Goal: Task Accomplishment & Management: Manage account settings

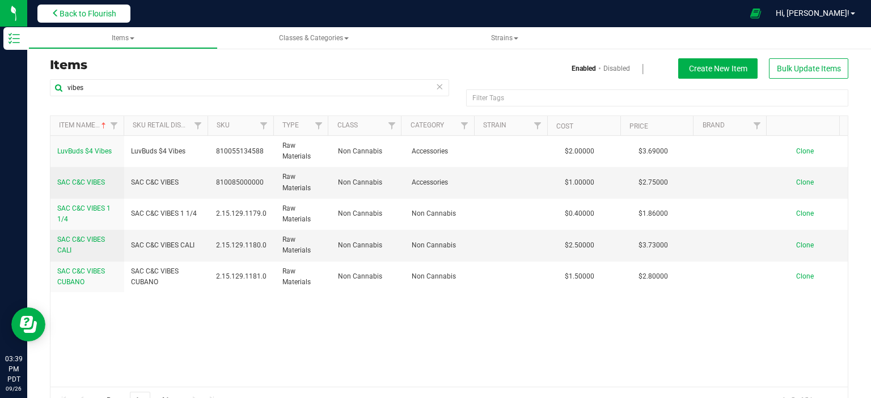
drag, startPoint x: 101, startPoint y: 14, endPoint x: 85, endPoint y: 25, distance: 19.2
click at [99, 15] on span "Back to Flourish" at bounding box center [88, 13] width 57 height 9
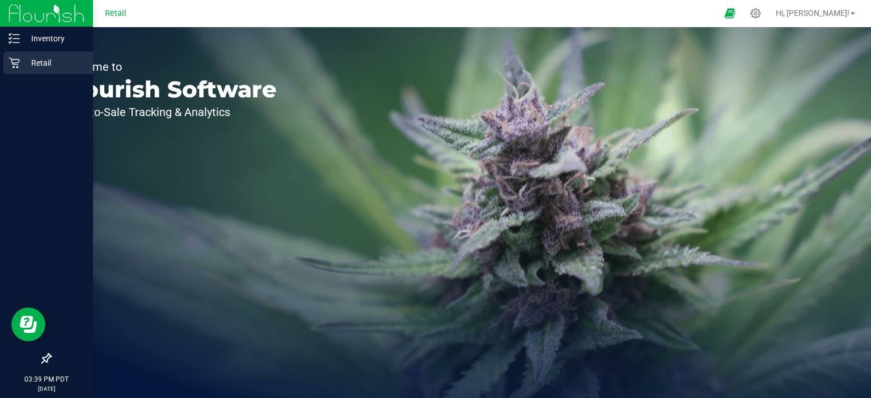
click at [9, 63] on div "Retail" at bounding box center [48, 63] width 90 height 23
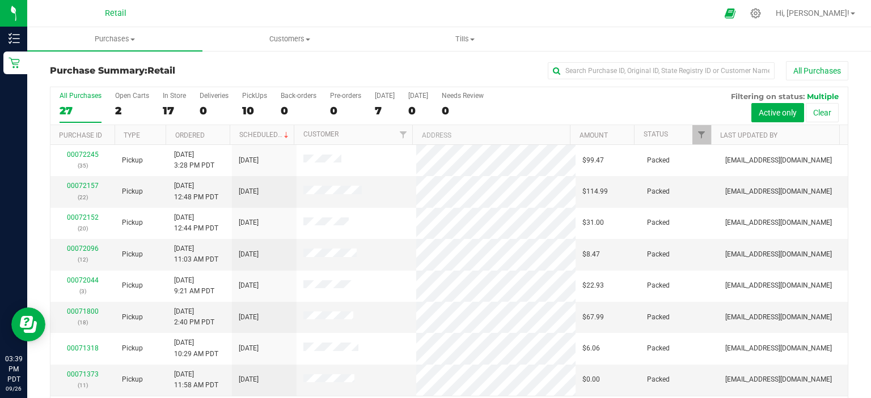
click at [277, 26] on nav "Retail Hi, [PERSON_NAME]!" at bounding box center [448, 13] width 843 height 27
click at [278, 34] on span "Customers" at bounding box center [290, 39] width 174 height 10
click at [272, 70] on span "All customers" at bounding box center [243, 68] width 82 height 10
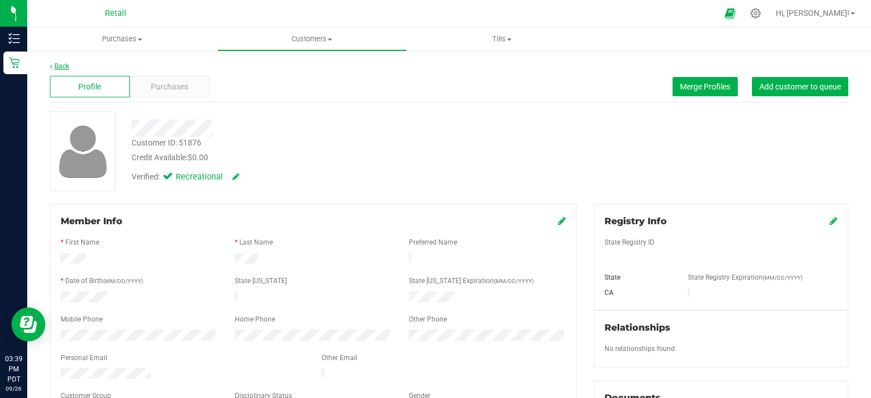
click at [62, 68] on link "Back" at bounding box center [59, 66] width 19 height 8
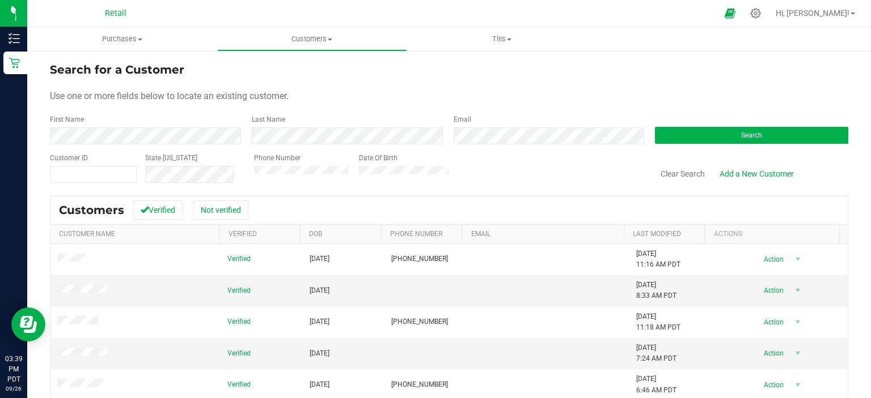
click at [105, 125] on div "First Name" at bounding box center [146, 129] width 193 height 30
click at [91, 126] on div "First Name" at bounding box center [146, 129] width 193 height 30
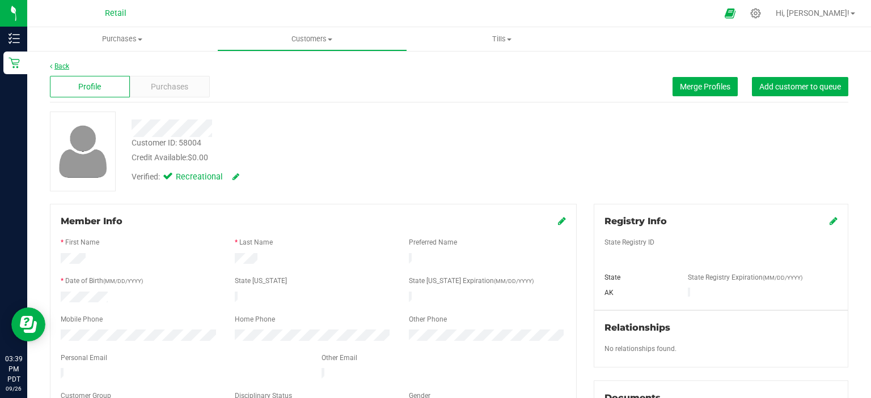
click at [64, 68] on link "Back" at bounding box center [59, 66] width 19 height 8
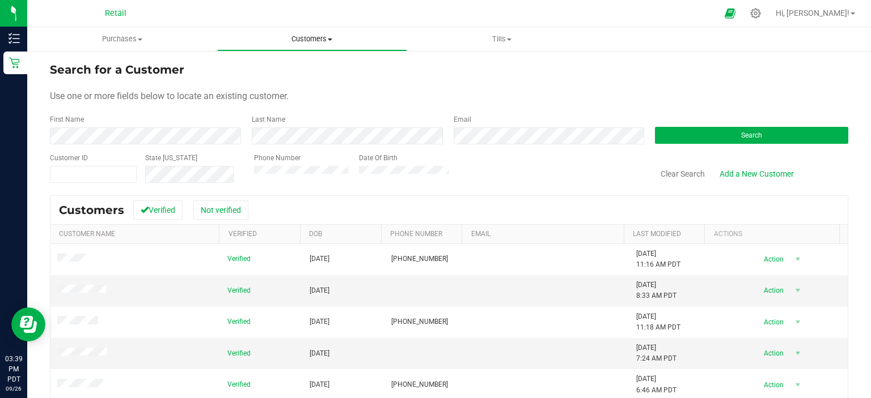
click at [298, 36] on span "Customers" at bounding box center [312, 39] width 189 height 10
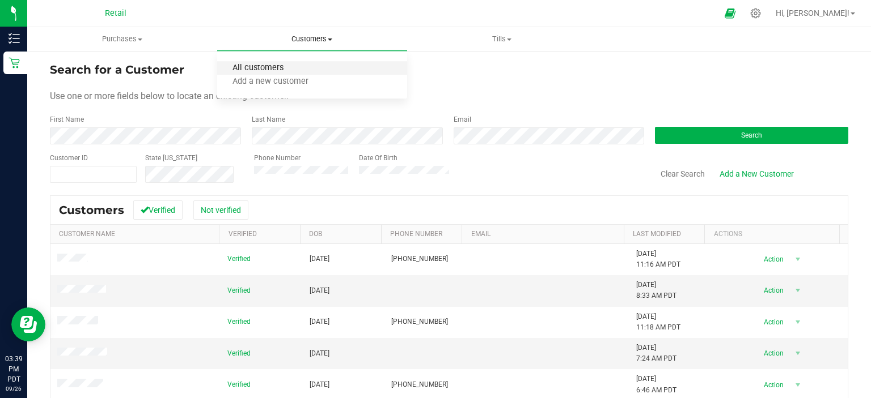
click at [290, 72] on span "All customers" at bounding box center [258, 68] width 82 height 10
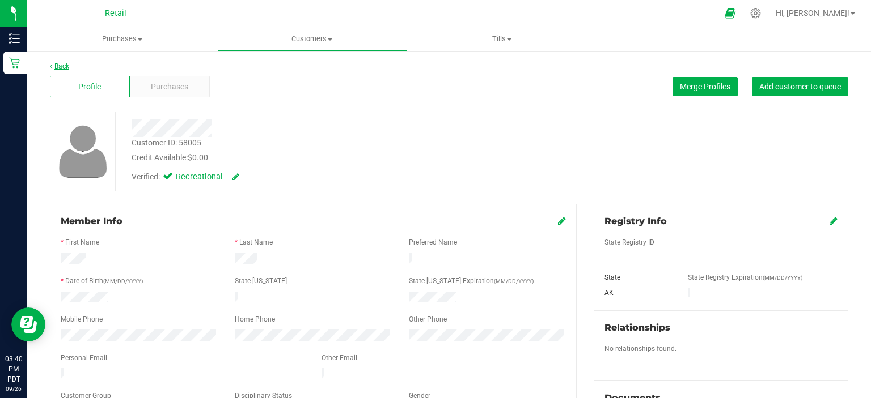
click at [69, 67] on link "Back" at bounding box center [59, 66] width 19 height 8
click at [702, 82] on span "Merge Profiles" at bounding box center [705, 86] width 50 height 9
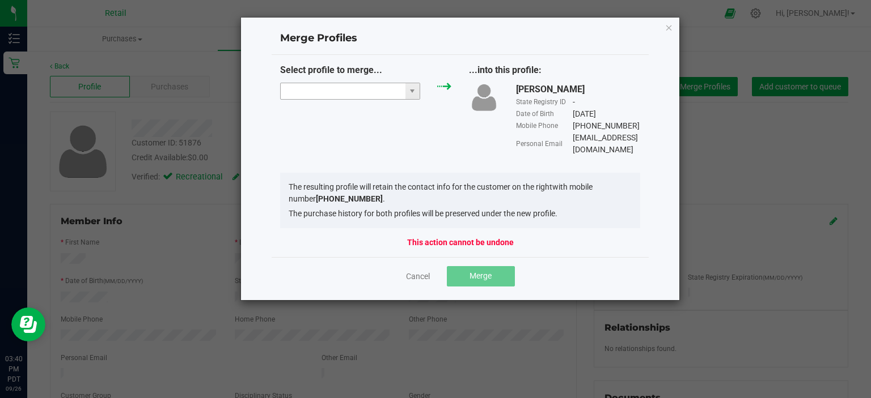
click at [342, 87] on input "NO DATA FOUND" at bounding box center [343, 91] width 125 height 16
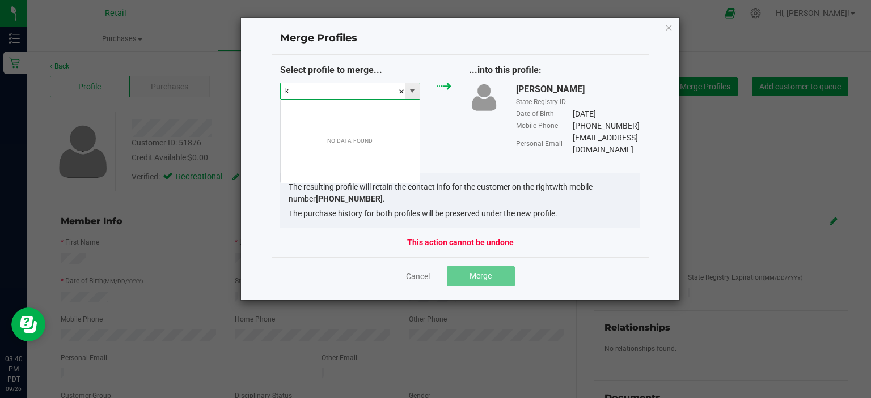
scroll to position [16, 141]
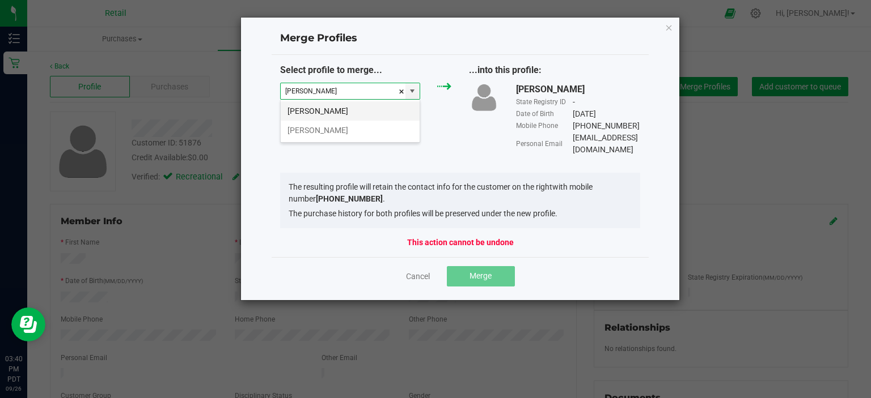
click at [337, 111] on li "[PERSON_NAME]" at bounding box center [350, 110] width 139 height 19
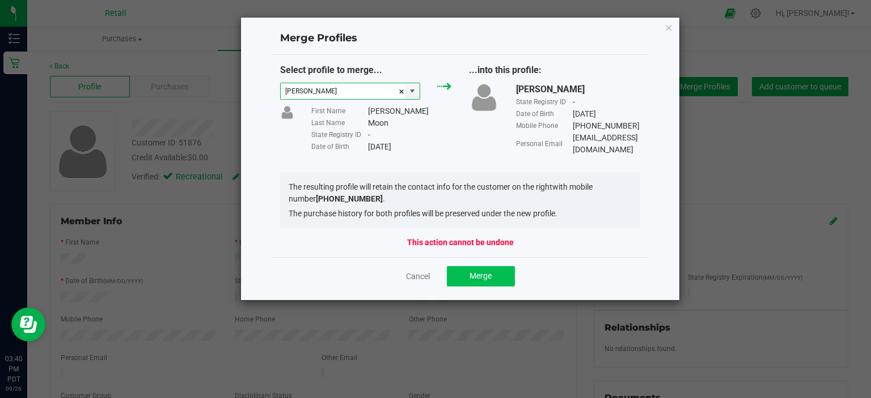
type input "[PERSON_NAME]"
click at [494, 271] on button "Merge" at bounding box center [481, 276] width 68 height 20
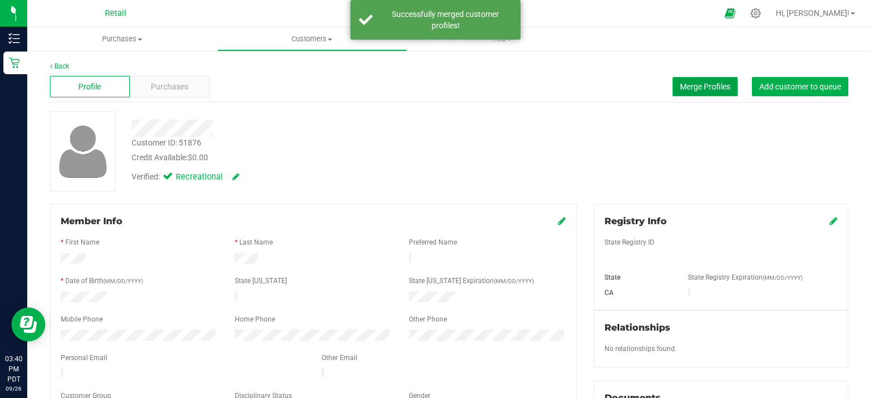
click at [695, 80] on button "Merge Profiles" at bounding box center [704, 86] width 65 height 19
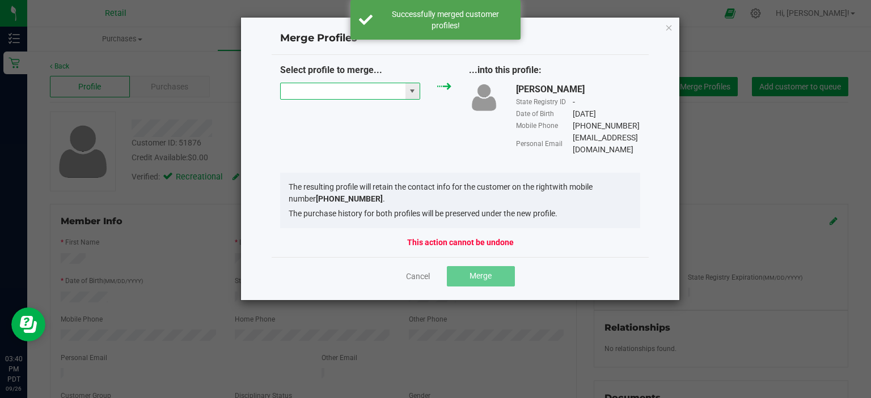
click at [287, 92] on input "NO DATA FOUND" at bounding box center [343, 91] width 125 height 16
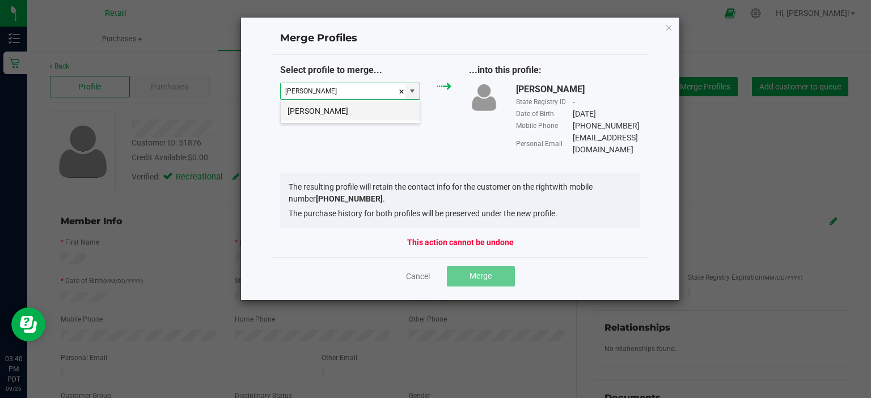
click at [326, 113] on li "[PERSON_NAME]" at bounding box center [350, 110] width 139 height 19
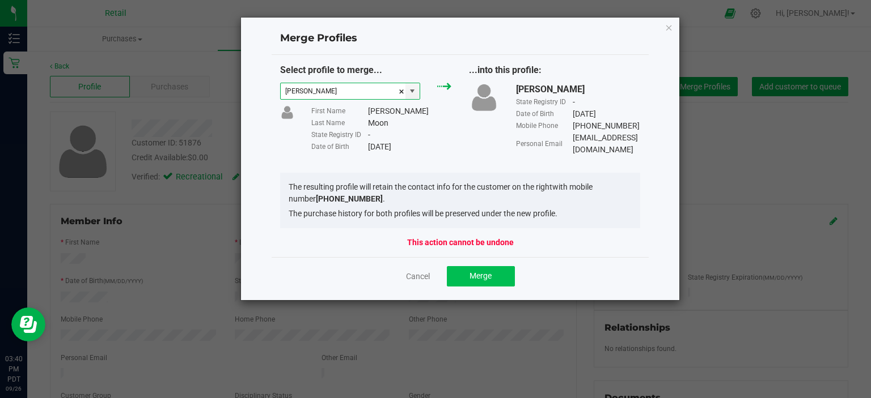
type input "[PERSON_NAME]"
click at [502, 266] on button "Merge" at bounding box center [481, 276] width 68 height 20
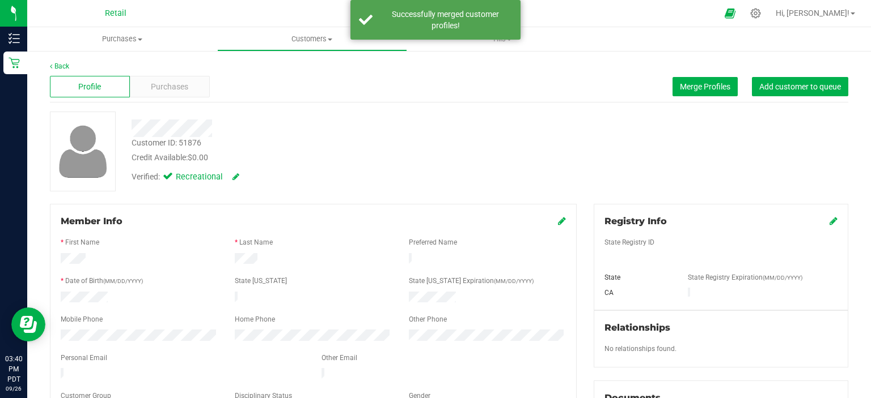
click at [558, 222] on icon at bounding box center [562, 220] width 8 height 9
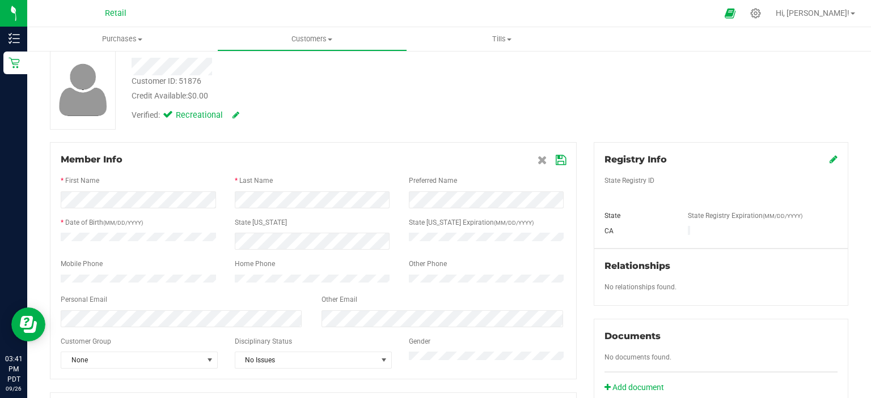
scroll to position [61, 0]
click at [558, 165] on icon at bounding box center [560, 160] width 10 height 9
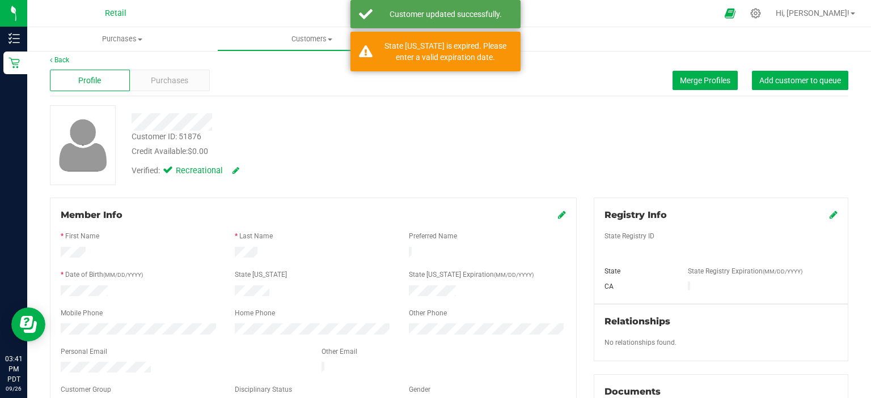
scroll to position [0, 0]
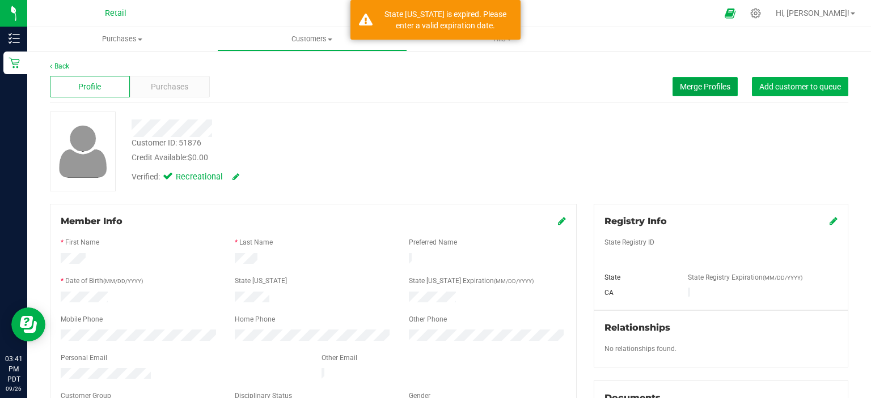
click at [687, 77] on button "Merge Profiles" at bounding box center [704, 86] width 65 height 19
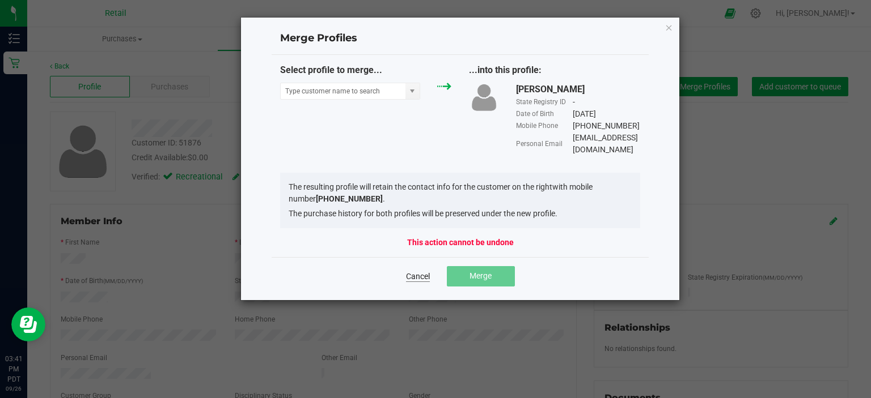
click at [414, 271] on link "Cancel" at bounding box center [418, 276] width 24 height 11
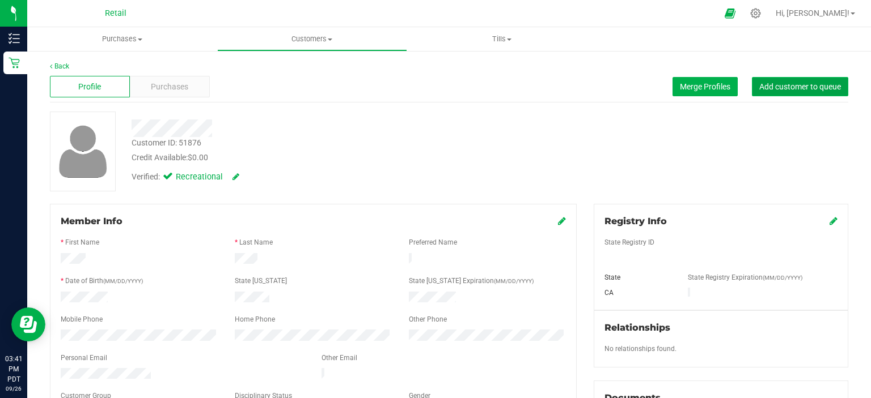
click at [814, 92] on button "Add customer to queue" at bounding box center [800, 86] width 96 height 19
click at [62, 63] on link "Back" at bounding box center [59, 66] width 19 height 8
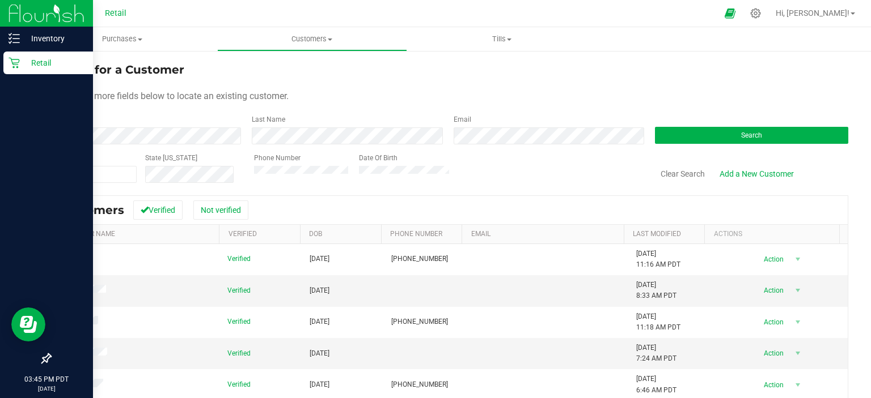
click at [14, 60] on icon at bounding box center [14, 63] width 11 height 11
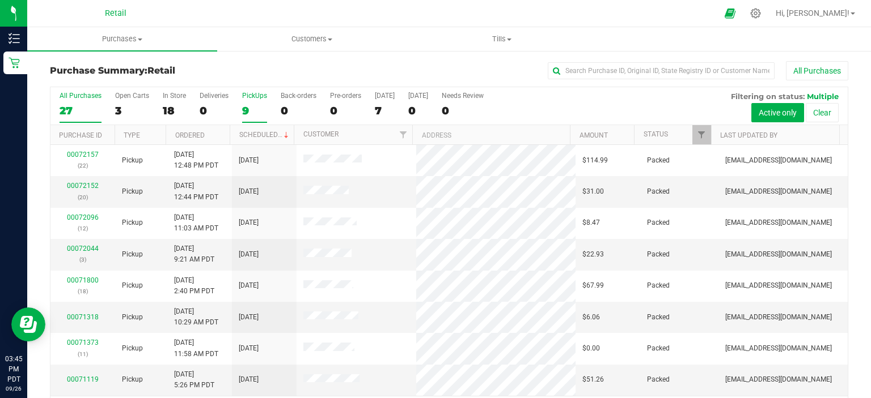
click at [247, 108] on div "9" at bounding box center [254, 110] width 25 height 13
click at [0, 0] on input "PickUps 9" at bounding box center [0, 0] width 0 height 0
click at [251, 101] on label "PickUps 9" at bounding box center [254, 107] width 25 height 31
click at [0, 0] on input "PickUps 9" at bounding box center [0, 0] width 0 height 0
click at [843, 15] on span "Hi, [PERSON_NAME]!" at bounding box center [812, 13] width 74 height 9
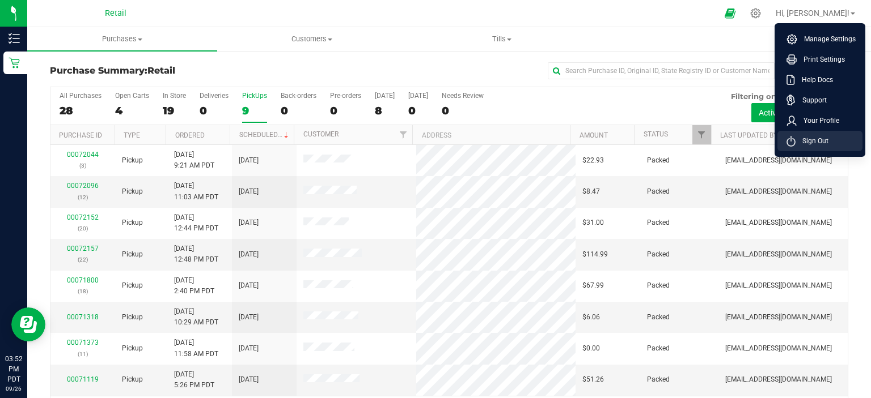
click at [834, 145] on li "Sign Out" at bounding box center [819, 141] width 85 height 20
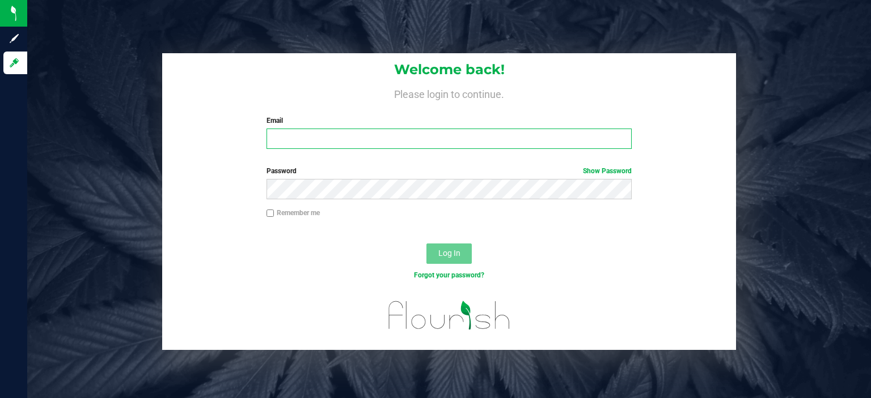
click at [321, 140] on input "Email" at bounding box center [449, 139] width 366 height 20
type input "[EMAIL_ADDRESS][DOMAIN_NAME]"
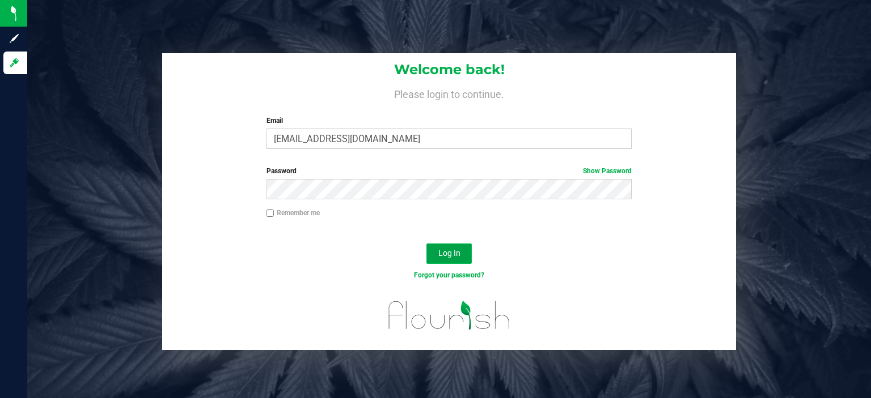
click at [448, 250] on span "Log In" at bounding box center [449, 253] width 22 height 9
